Goal: Navigation & Orientation: Find specific page/section

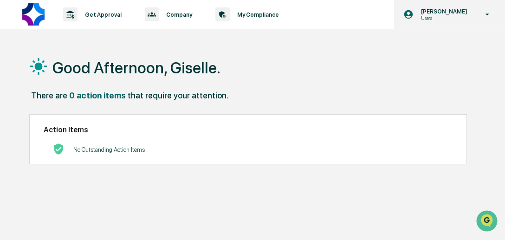
click at [443, 8] on p "[PERSON_NAME]" at bounding box center [442, 11] width 58 height 7
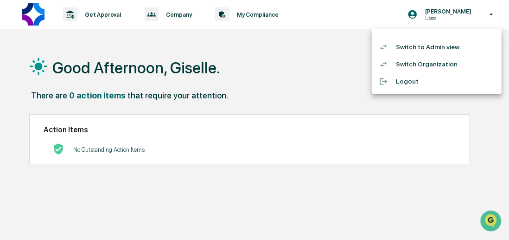
click at [420, 45] on li "Switch to Admin view..." at bounding box center [437, 46] width 130 height 17
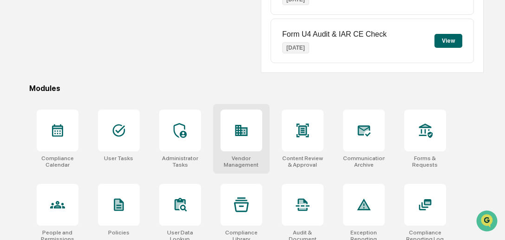
click at [239, 155] on div "Vendor Management" at bounding box center [241, 161] width 42 height 13
